Goal: Task Accomplishment & Management: Manage account settings

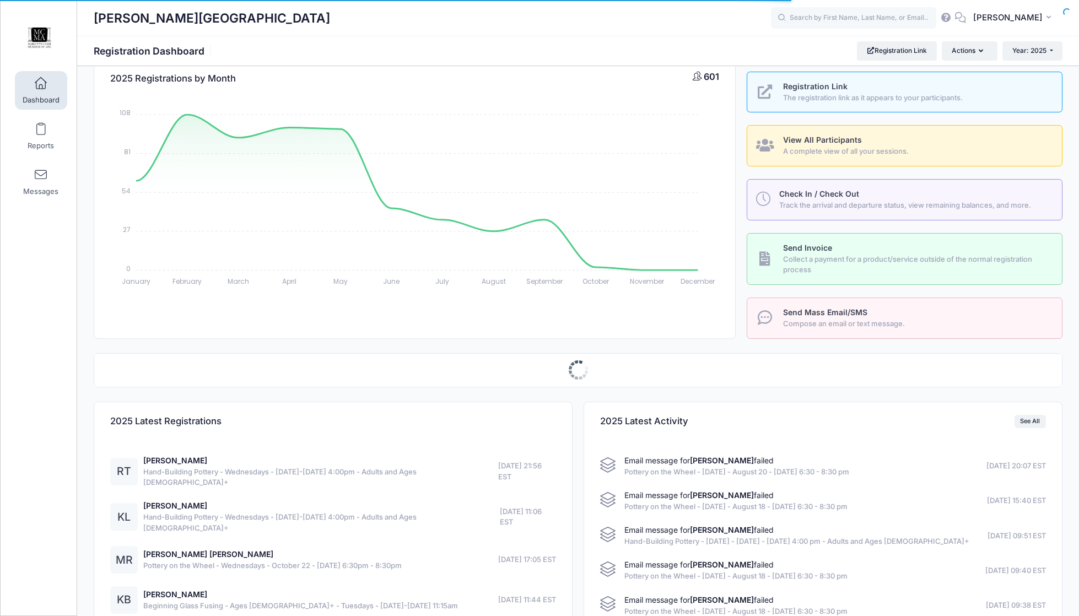
scroll to position [255, 0]
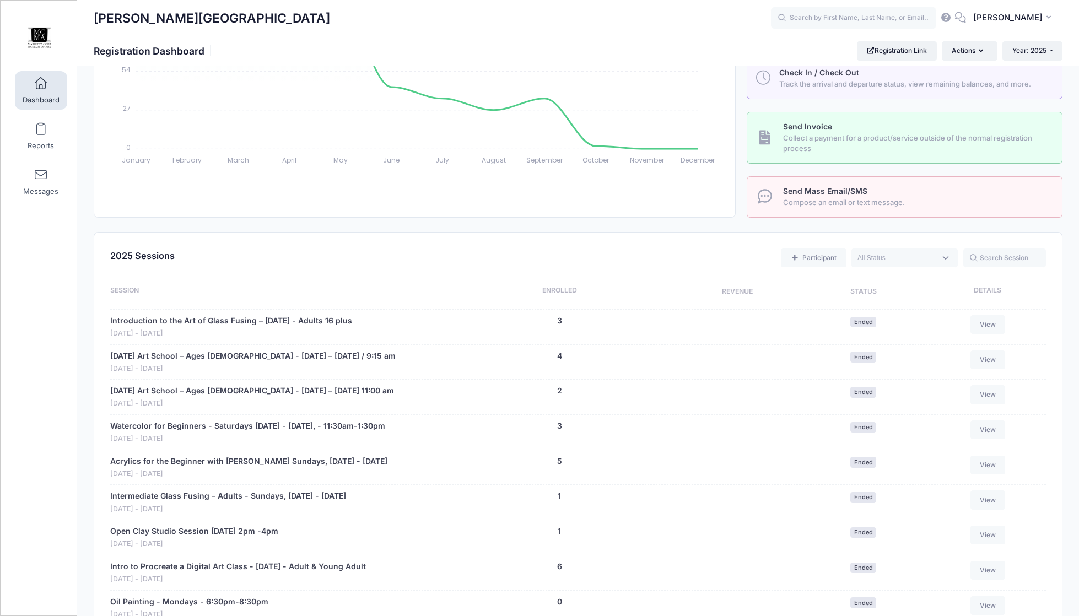
click at [932, 261] on textarea "Search" at bounding box center [897, 258] width 78 height 10
select select "future"
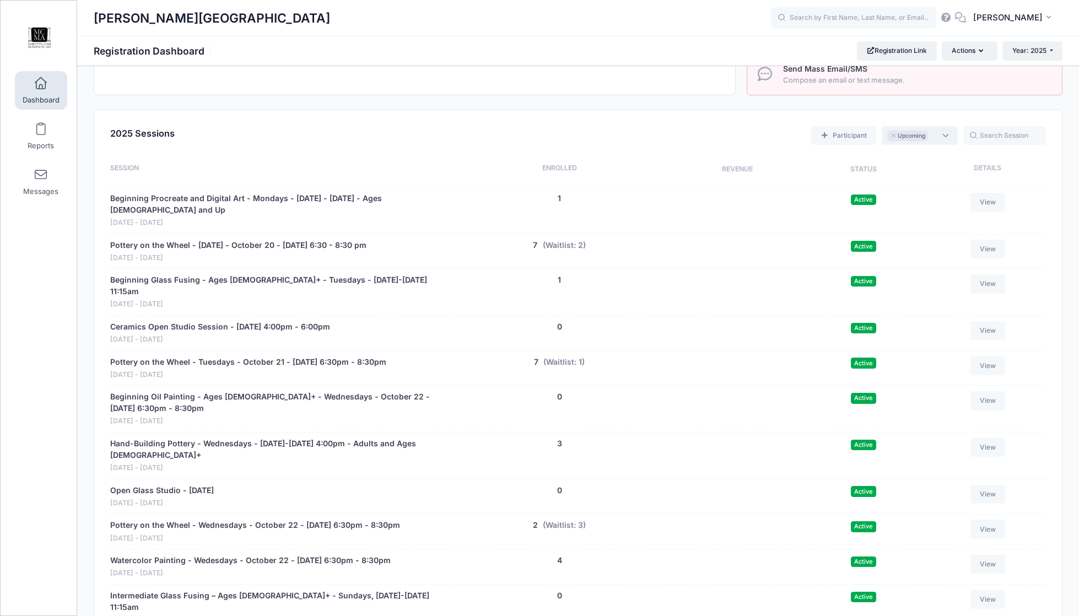
scroll to position [440, 0]
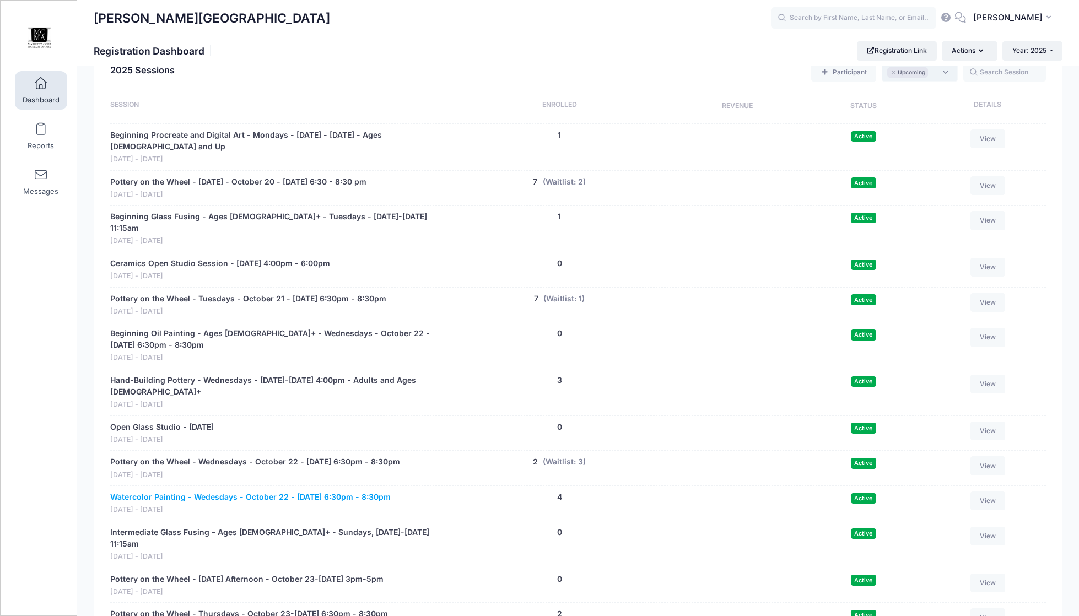
click at [292, 496] on link "Watercolor Painting - Wedesdays - October 22 - [DATE] 6:30pm - 8:30pm" at bounding box center [250, 498] width 281 height 12
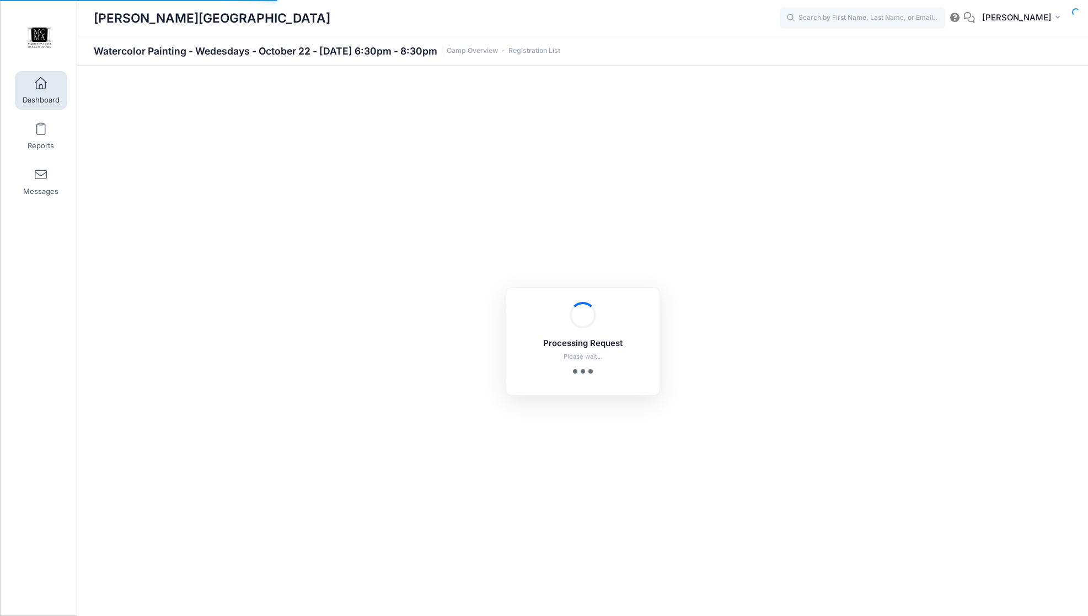
select select "10"
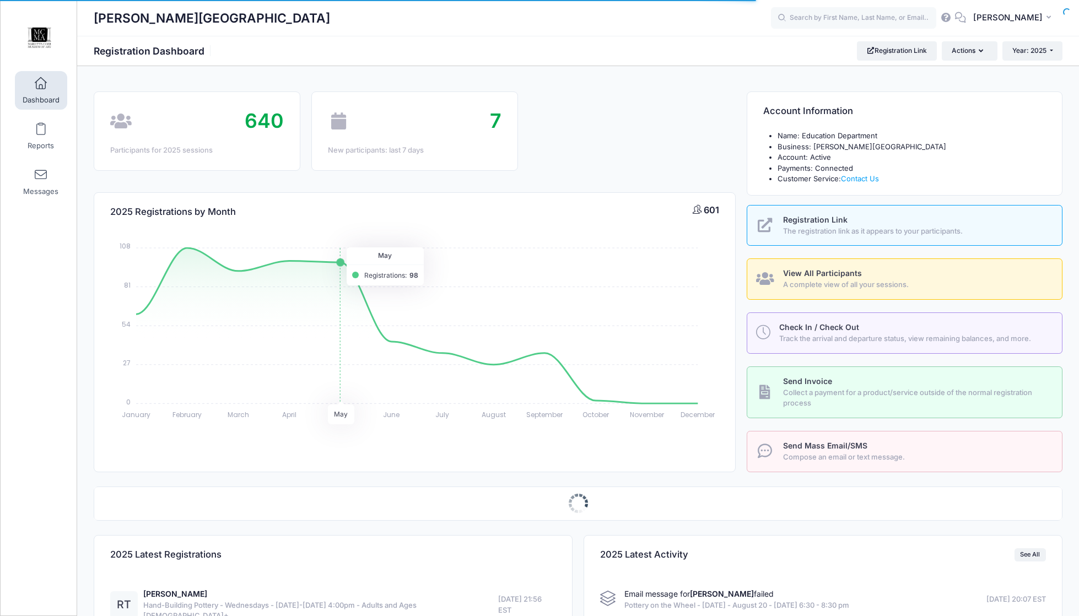
scroll to position [255, 0]
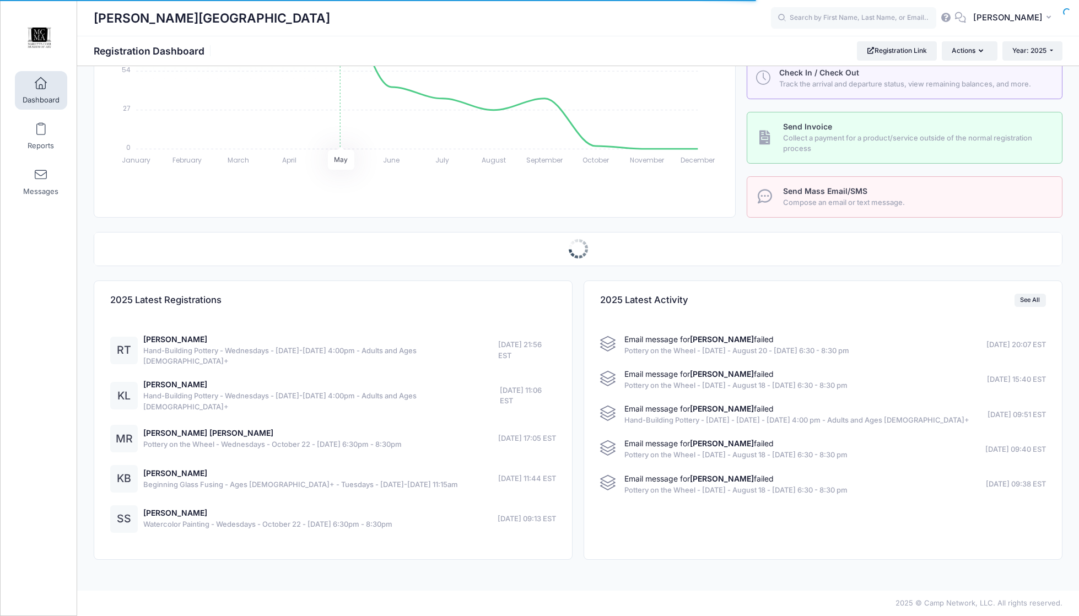
select select
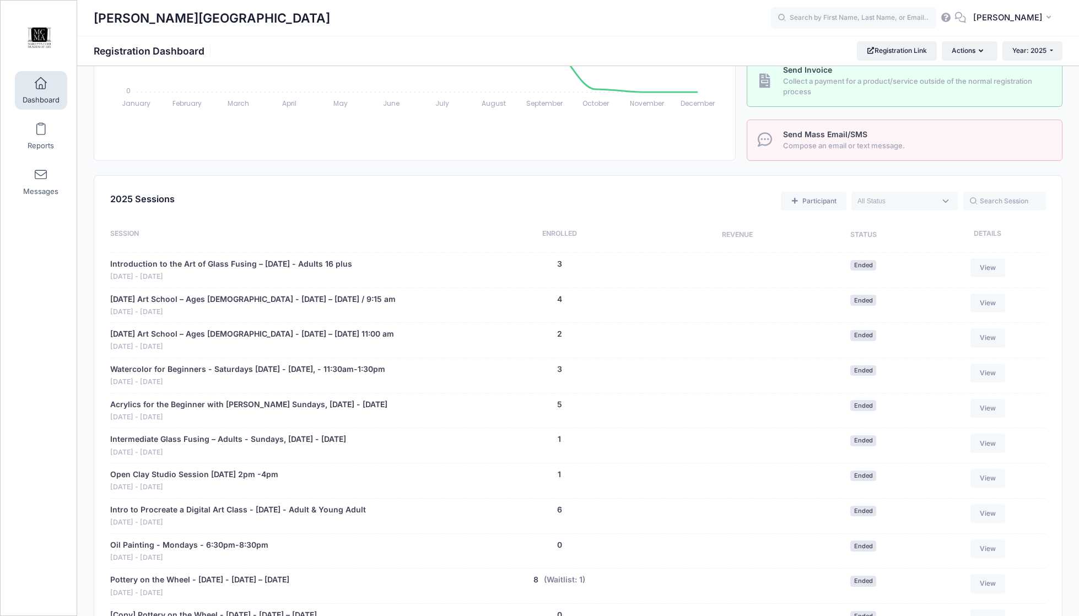
scroll to position [313, 0]
